Goal: Find specific page/section

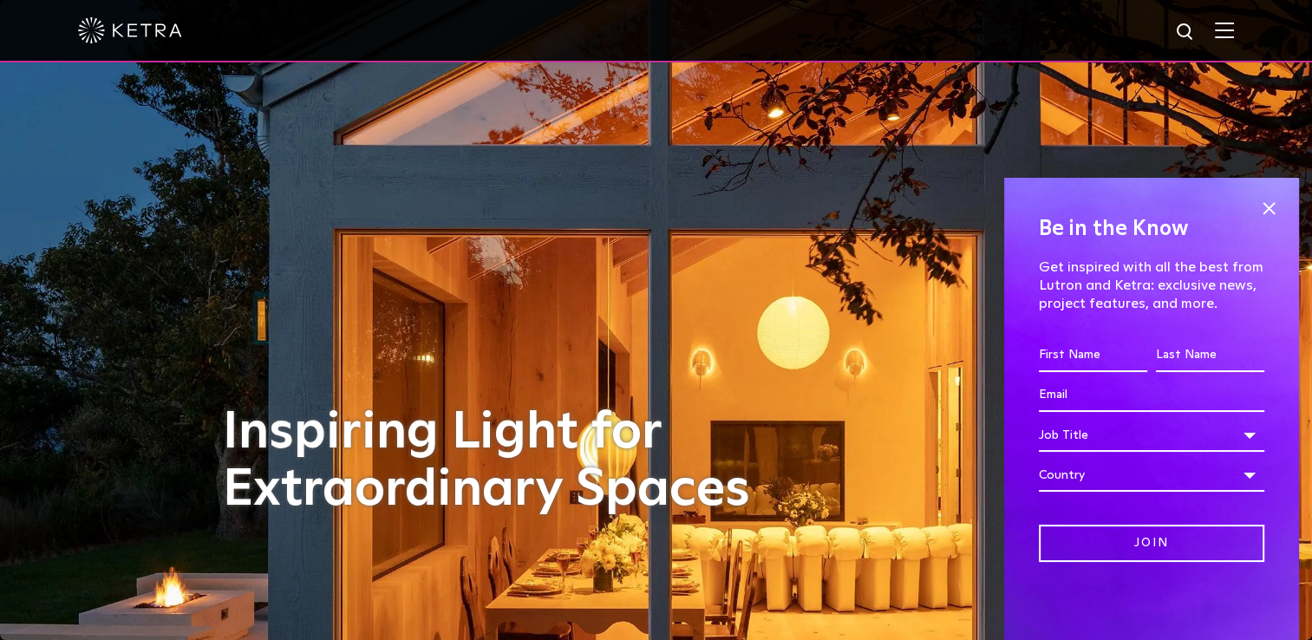
click at [1234, 30] on img at bounding box center [1224, 30] width 19 height 16
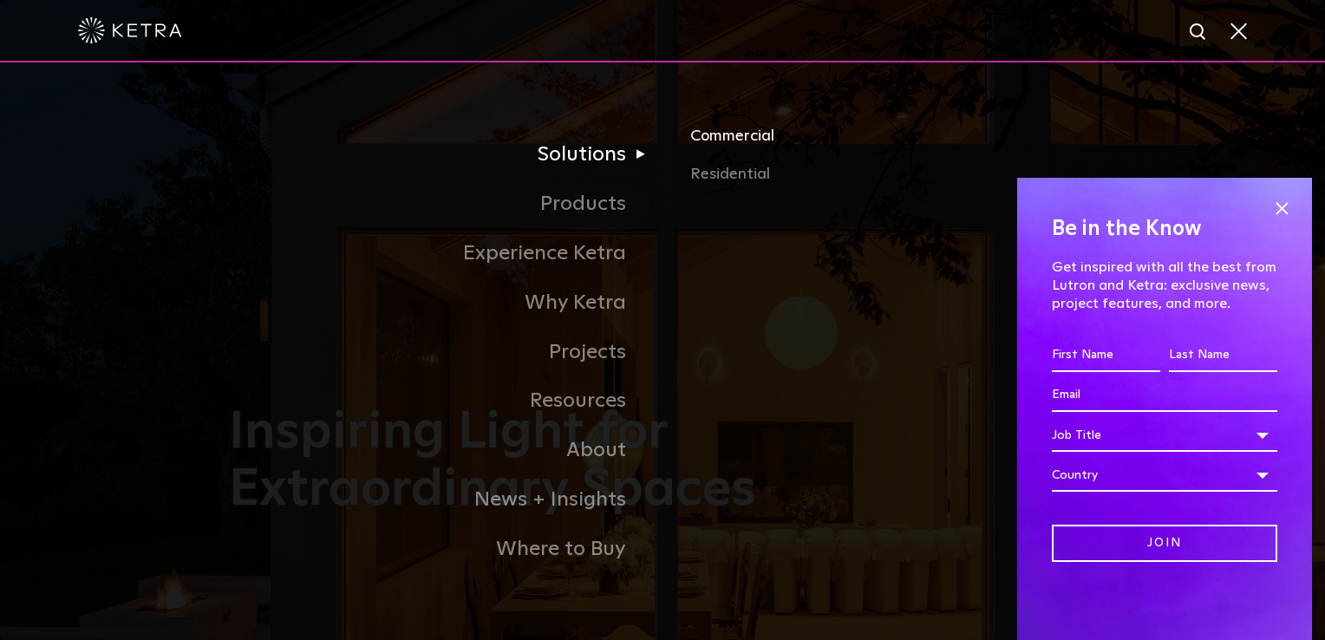
click at [725, 146] on link "Commercial" at bounding box center [893, 143] width 406 height 38
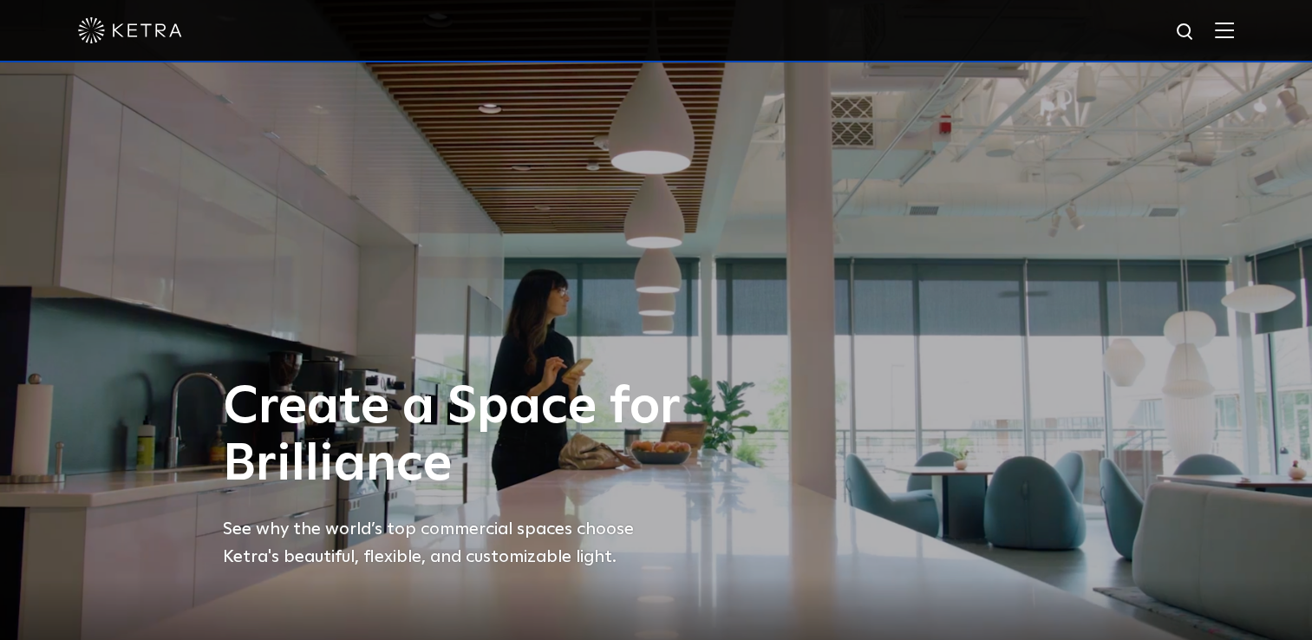
click at [1234, 26] on img at bounding box center [1224, 30] width 19 height 16
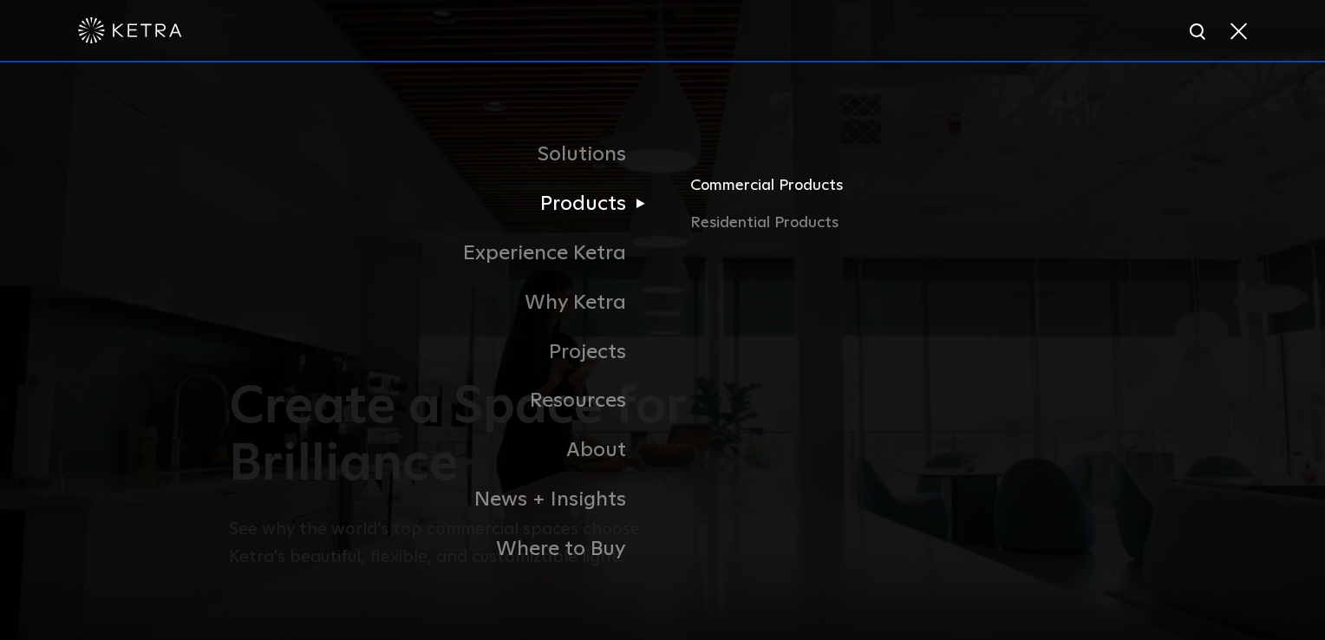
click at [757, 190] on link "Commercial Products" at bounding box center [893, 192] width 406 height 38
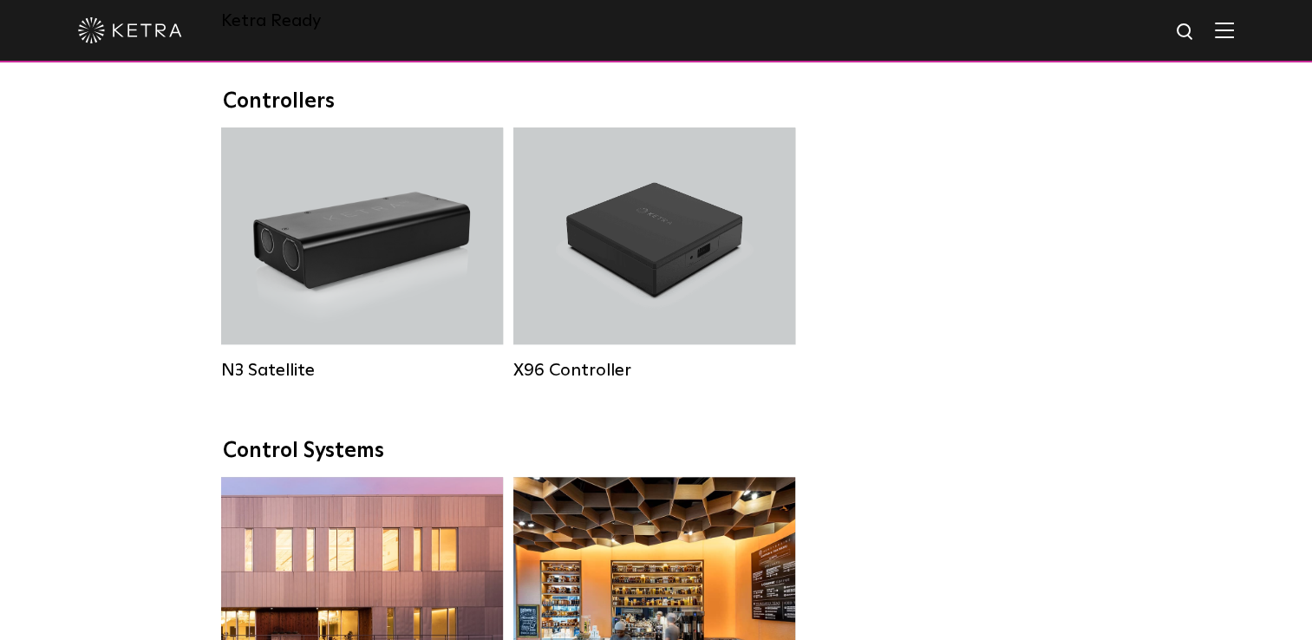
scroll to position [2135, 0]
